Goal: Task Accomplishment & Management: Use online tool/utility

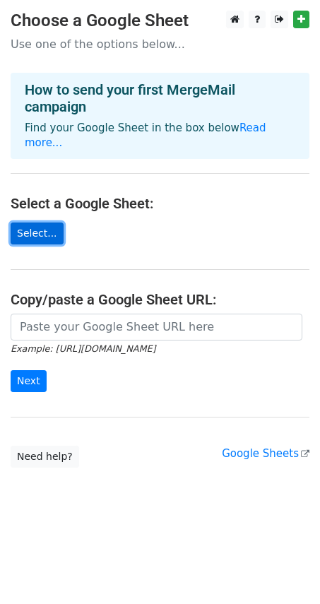
click at [40, 222] on link "Select..." at bounding box center [37, 233] width 53 height 22
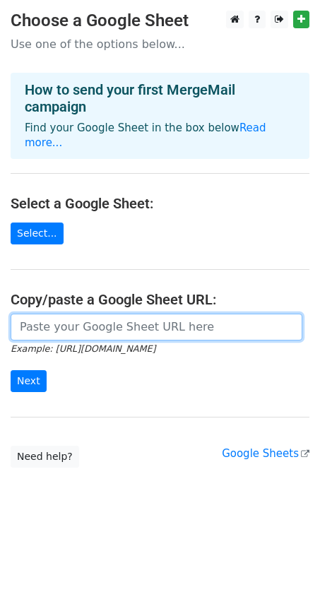
click at [69, 314] on input "url" at bounding box center [157, 327] width 292 height 27
paste input "https://docs.google.com/spreadsheets/d/1x3FfL1n9I39gPoDQ0I3toaooT8na4ksGBvNV8m2…"
type input "https://docs.google.com/spreadsheets/d/1x3FfL1n9I39gPoDQ0I3toaooT8na4ksGBvNV8m2…"
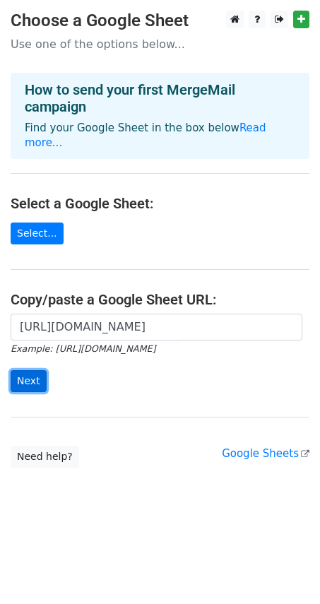
click at [25, 370] on input "Next" at bounding box center [29, 381] width 36 height 22
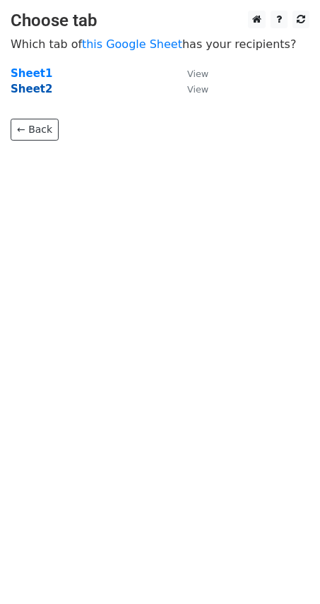
click at [44, 88] on strong "Sheet2" at bounding box center [32, 89] width 42 height 13
click at [27, 93] on strong "Sheet2" at bounding box center [32, 89] width 42 height 13
click at [198, 90] on small "View" at bounding box center [197, 89] width 21 height 11
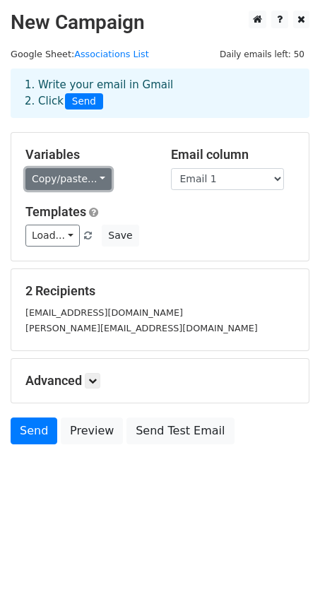
click at [48, 182] on link "Copy/paste..." at bounding box center [68, 179] width 86 height 22
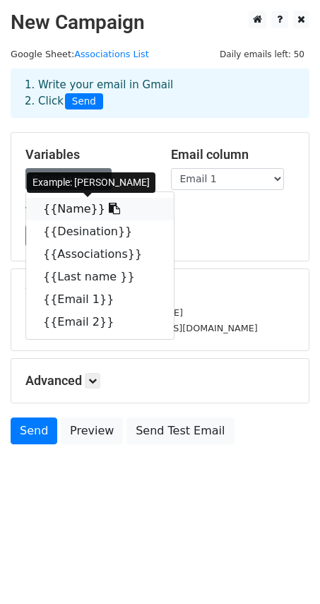
click at [57, 206] on link "{{Name}}" at bounding box center [100, 209] width 148 height 23
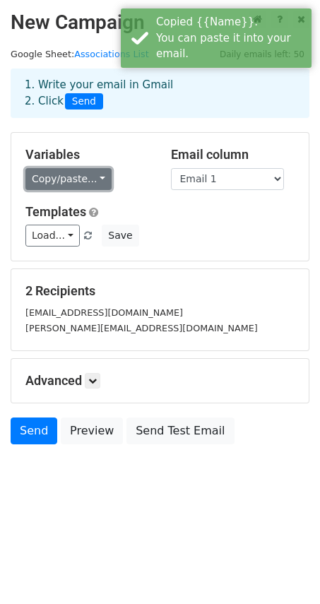
click at [71, 178] on link "Copy/paste..." at bounding box center [68, 179] width 86 height 22
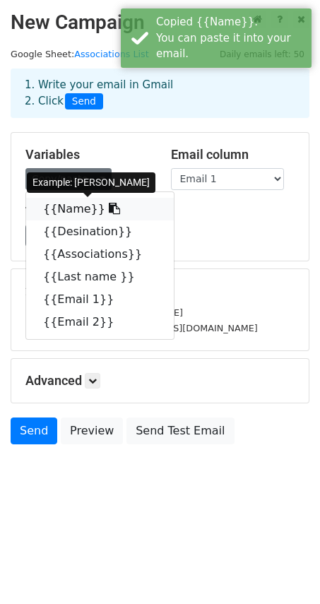
click at [70, 206] on link "{{Name}}" at bounding box center [100, 209] width 148 height 23
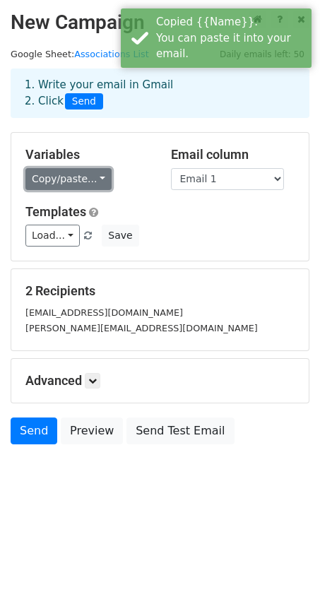
click at [83, 179] on link "Copy/paste..." at bounding box center [68, 179] width 86 height 22
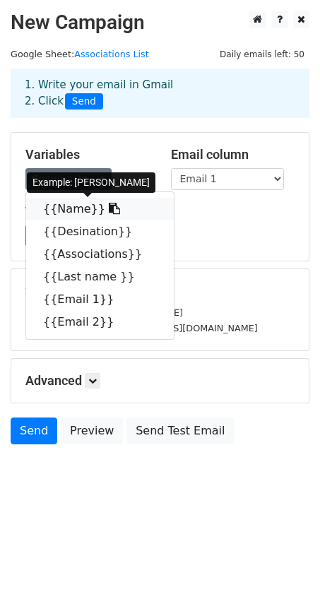
click at [109, 209] on icon at bounding box center [114, 208] width 11 height 11
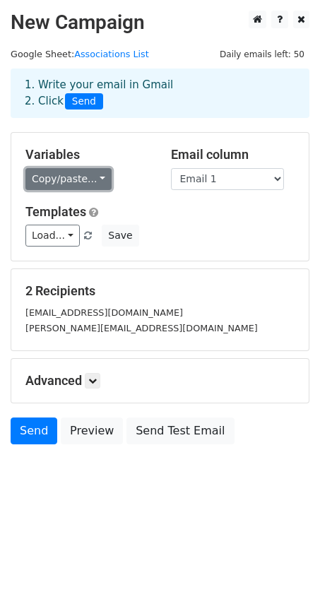
click at [71, 183] on link "Copy/paste..." at bounding box center [68, 179] width 86 height 22
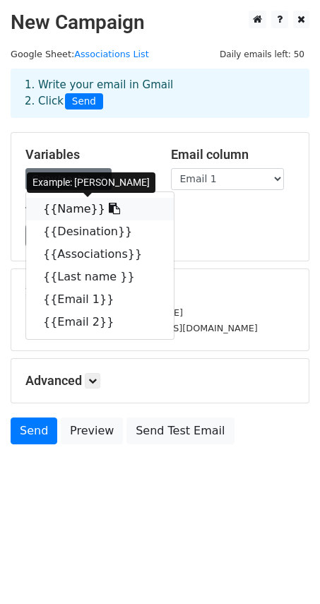
click at [71, 213] on link "{{Name}}" at bounding box center [100, 209] width 148 height 23
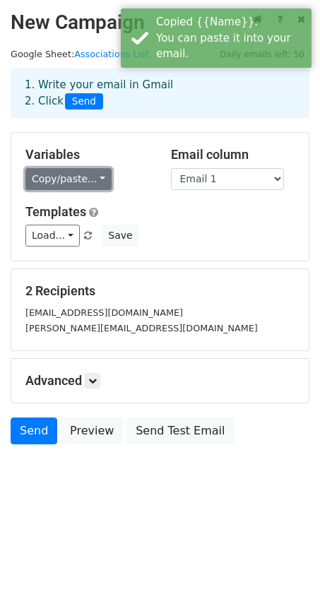
click at [76, 182] on link "Copy/paste..." at bounding box center [68, 179] width 86 height 22
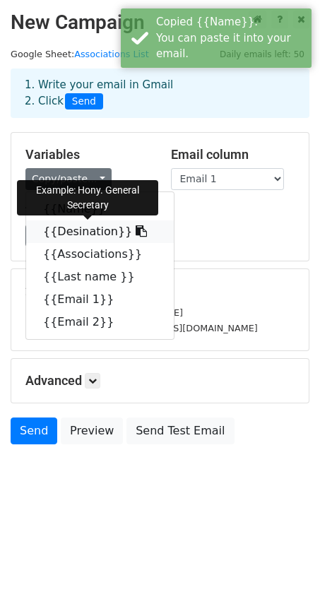
click at [102, 227] on link "{{Desination}}" at bounding box center [100, 231] width 148 height 23
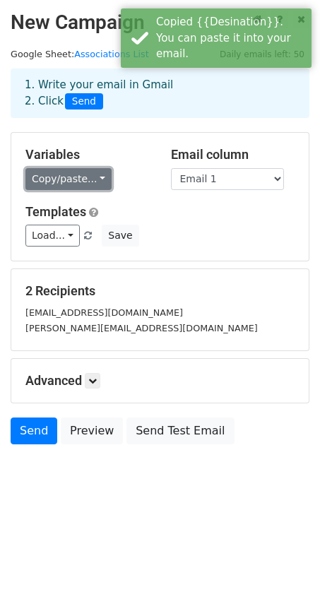
click at [74, 182] on link "Copy/paste..." at bounding box center [68, 179] width 86 height 22
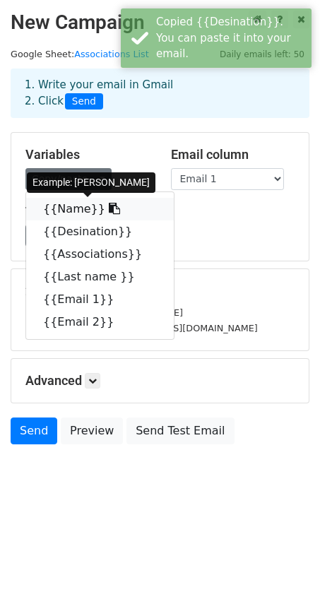
click at [83, 203] on link "{{Name}}" at bounding box center [100, 209] width 148 height 23
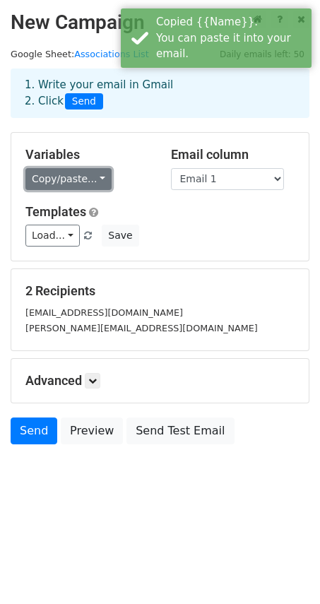
click at [88, 172] on link "Copy/paste..." at bounding box center [68, 179] width 86 height 22
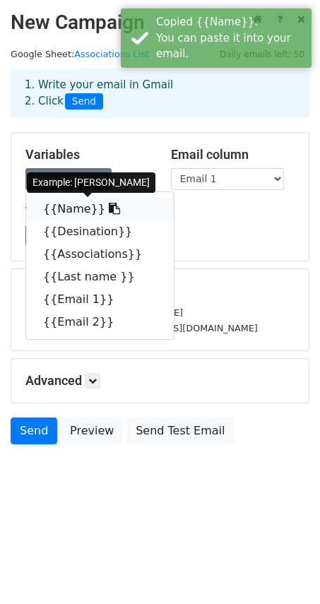
click at [109, 208] on icon at bounding box center [114, 208] width 11 height 11
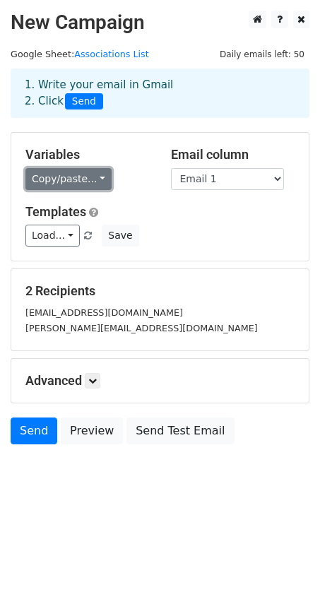
click at [71, 184] on link "Copy/paste..." at bounding box center [68, 179] width 86 height 22
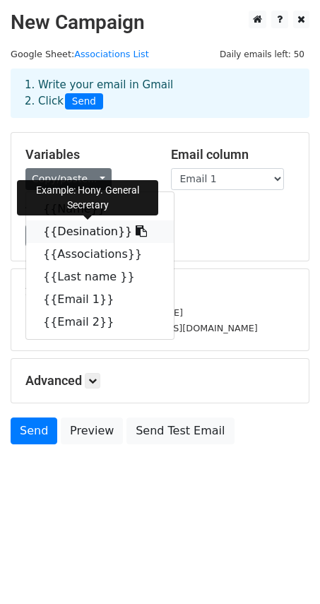
click at [73, 227] on link "{{Desination}}" at bounding box center [100, 231] width 148 height 23
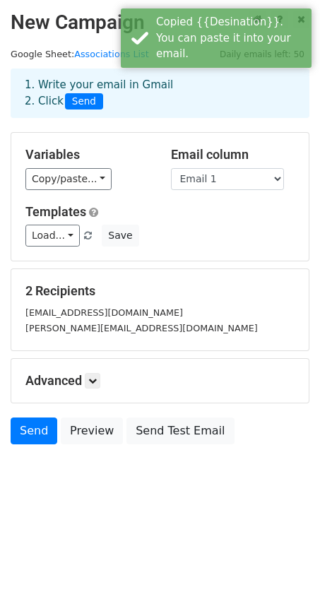
click at [83, 192] on div "Variables Copy/paste... {{Name}} {{Desination}} {{Associations}} {{Last name }}…" at bounding box center [159, 197] width 297 height 128
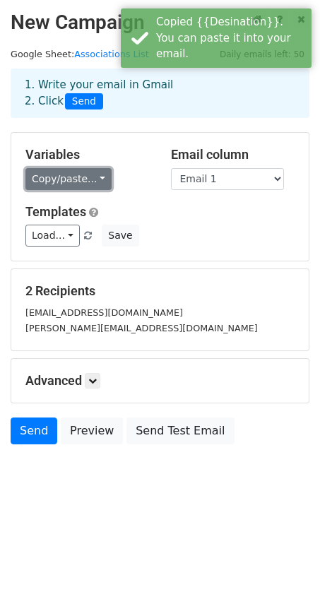
click at [70, 183] on link "Copy/paste..." at bounding box center [68, 179] width 86 height 22
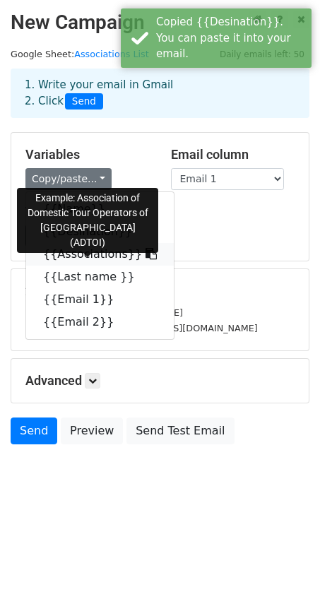
click at [69, 259] on link "{{Associations}}" at bounding box center [100, 254] width 148 height 23
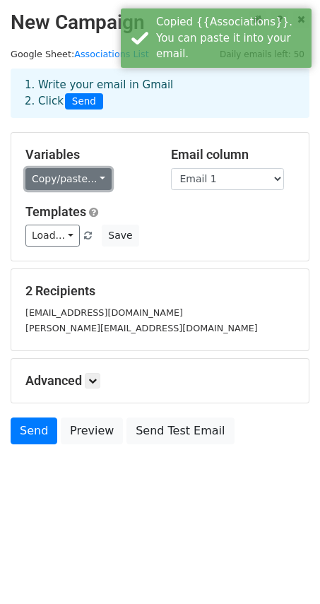
click at [77, 184] on link "Copy/paste..." at bounding box center [68, 179] width 86 height 22
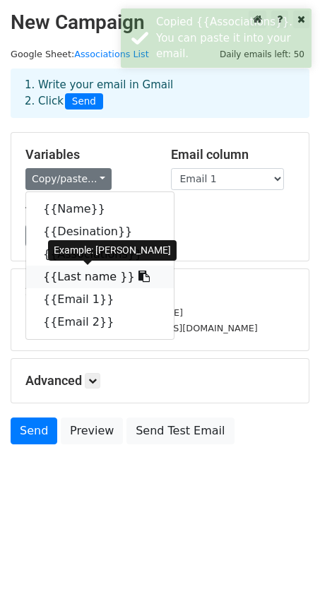
click at [99, 273] on link "{{Last name }}" at bounding box center [100, 277] width 148 height 23
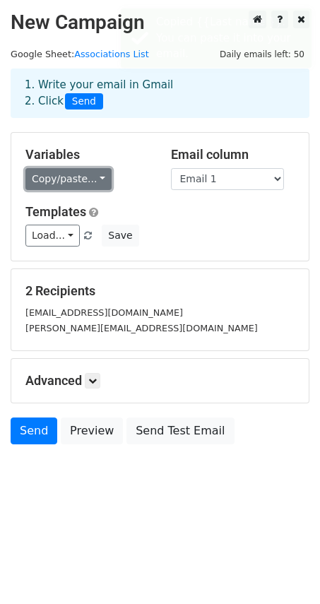
click at [62, 180] on link "Copy/paste..." at bounding box center [68, 179] width 86 height 22
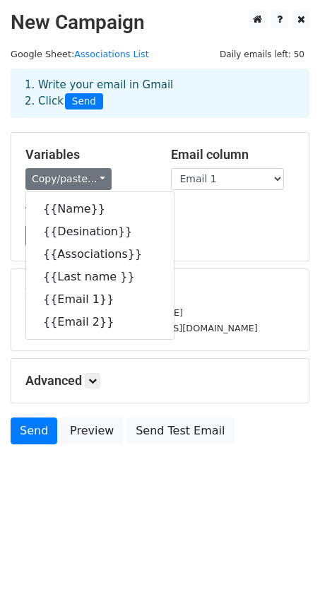
click at [220, 207] on h5 "Templates" at bounding box center [159, 212] width 269 height 16
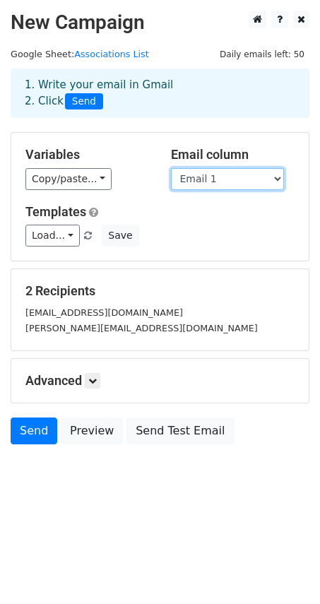
click at [212, 184] on select "Name Desination Associations Last name Email 1 Email 2" at bounding box center [227, 179] width 113 height 22
click at [171, 168] on select "Name Desination Associations Last name Email 1 Email 2" at bounding box center [227, 179] width 113 height 22
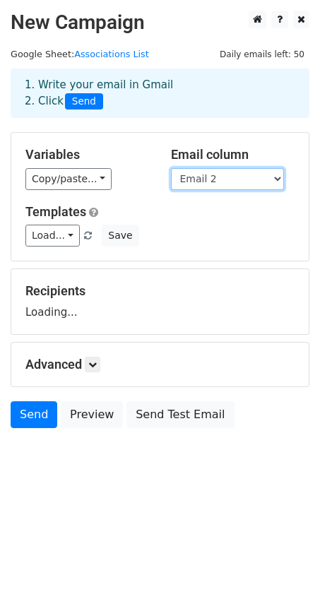
click at [240, 181] on select "Name Desination Associations Last name Email 1 Email 2" at bounding box center [227, 179] width 113 height 22
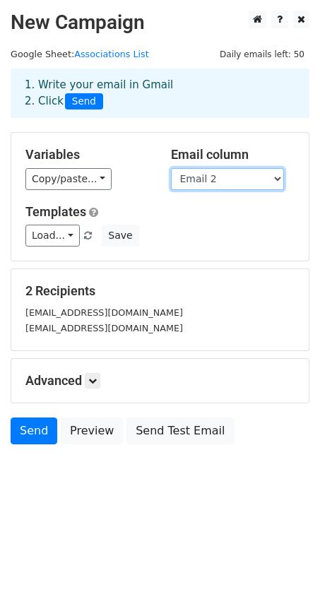
select select "Email 1"
click at [171, 168] on select "Name Desination Associations Last name Email 1 Email 2" at bounding box center [227, 179] width 113 height 22
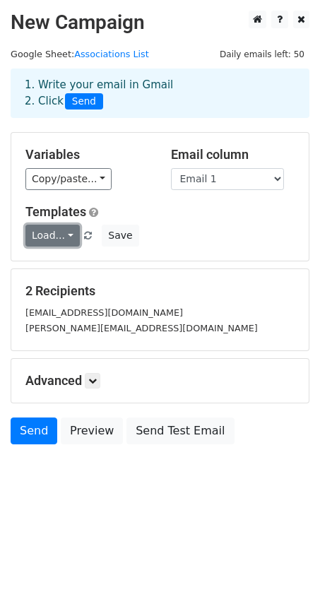
click at [64, 232] on link "Load..." at bounding box center [52, 236] width 54 height 22
click at [206, 232] on div "Load... No templates saved Save" at bounding box center [160, 236] width 290 height 22
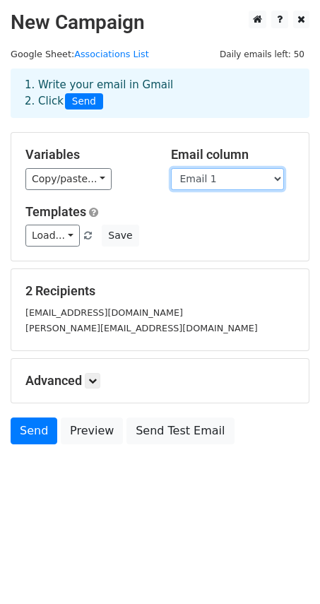
click at [237, 185] on select "Name Desination Associations Last name Email 1 Email 2" at bounding box center [227, 179] width 113 height 22
click at [121, 312] on small "dgupta@dgstravelhouse.com" at bounding box center [104, 312] width 158 height 11
